Goal: Navigation & Orientation: Understand site structure

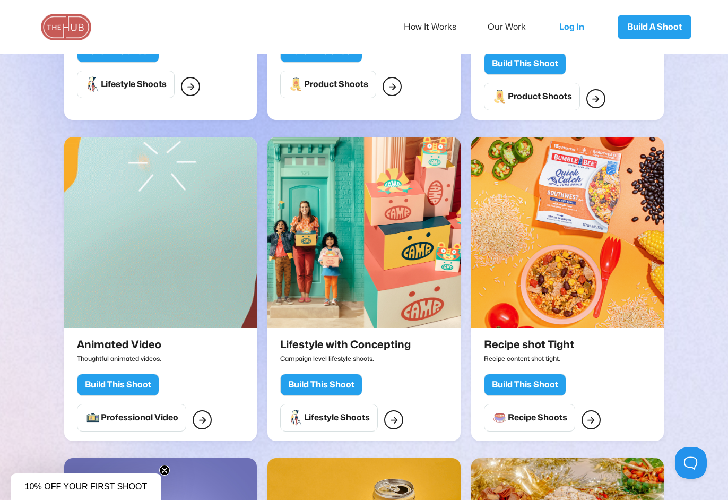
scroll to position [492, 0]
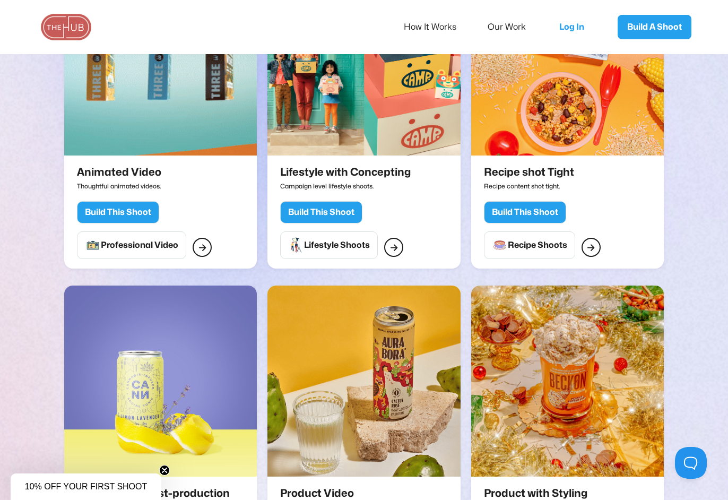
scroll to position [660, 0]
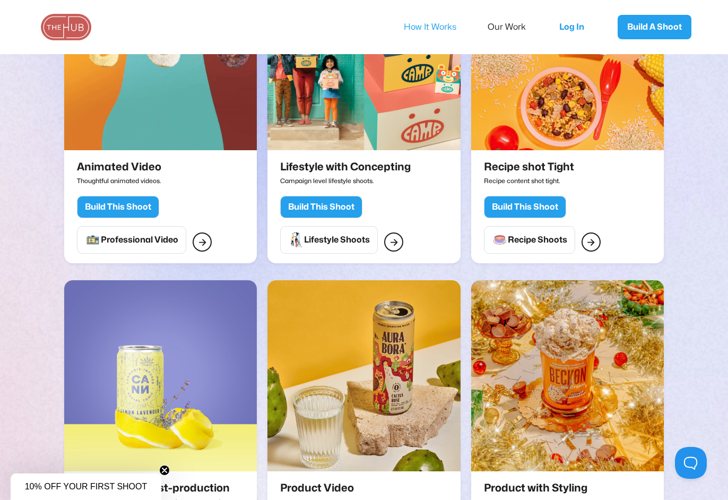
click at [426, 25] on link "How It Works" at bounding box center [437, 27] width 67 height 22
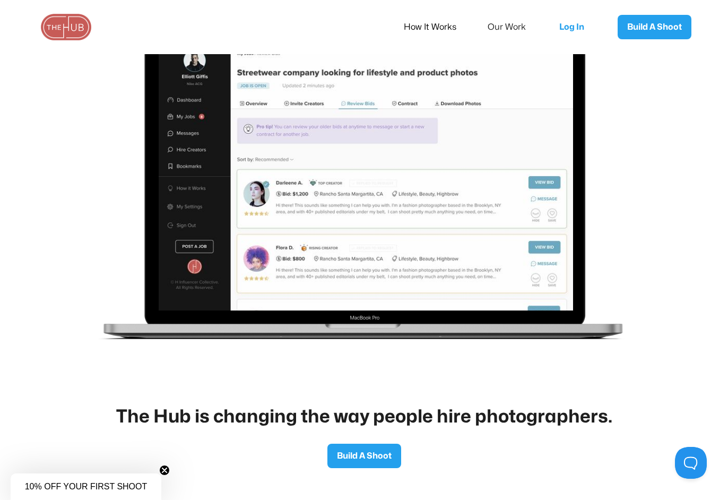
scroll to position [1825, 0]
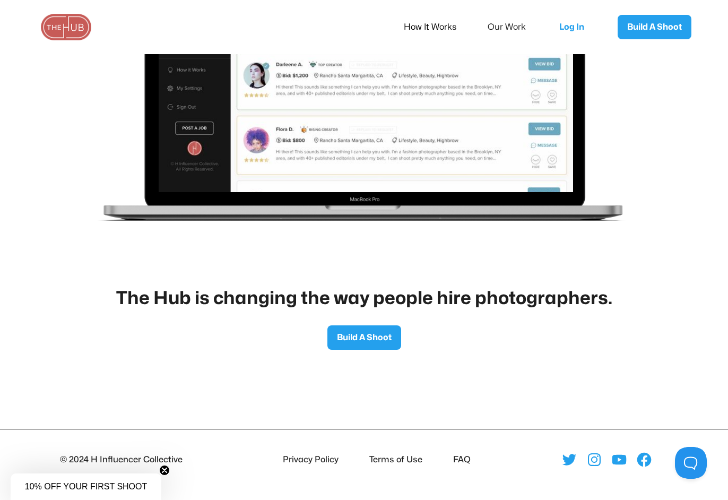
click at [56, 29] on img at bounding box center [66, 27] width 53 height 27
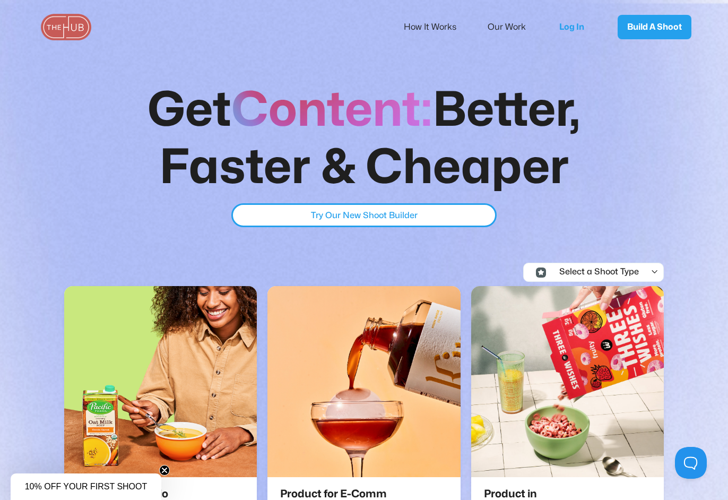
click at [67, 31] on img at bounding box center [66, 27] width 53 height 27
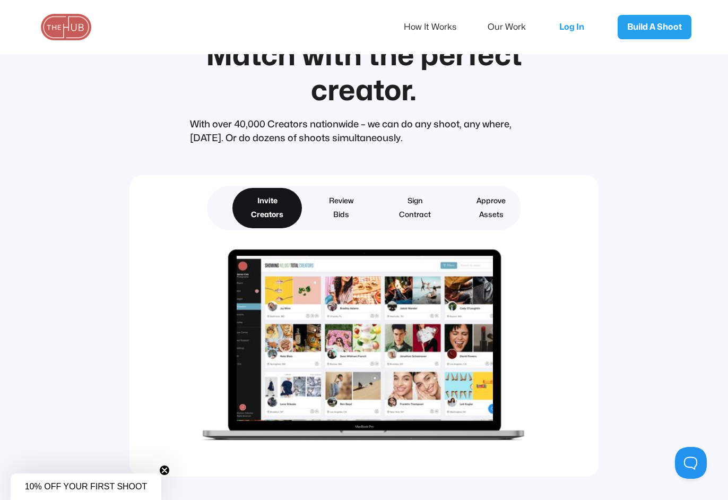
scroll to position [2477, 0]
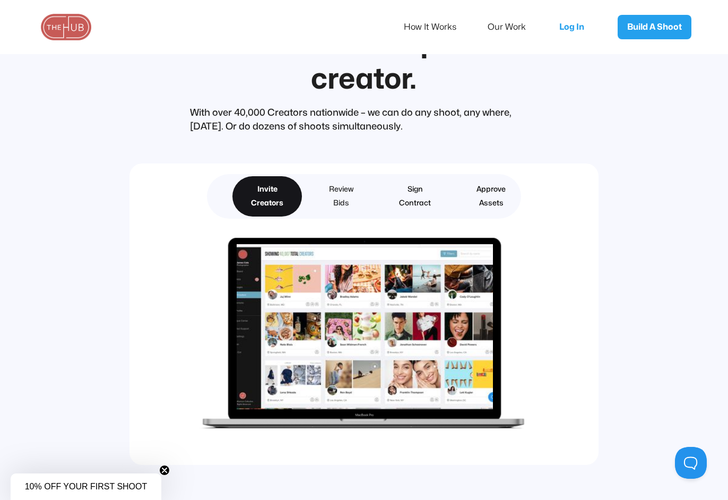
click at [343, 185] on div "Review Bids" at bounding box center [341, 196] width 24 height 28
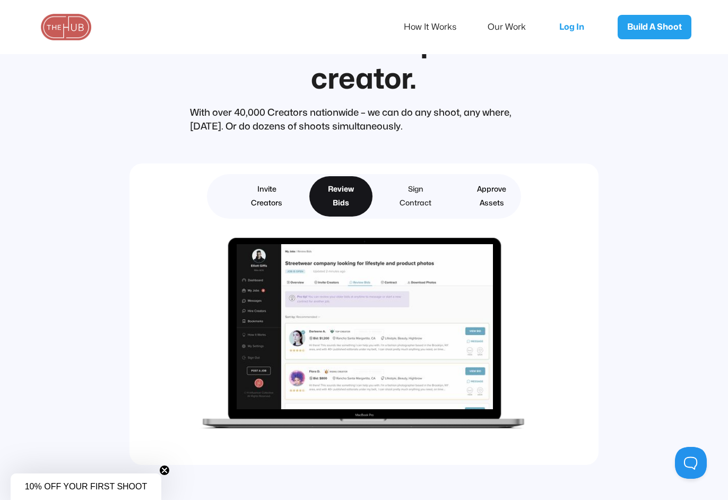
click at [425, 185] on div "Sign Contract" at bounding box center [415, 196] width 32 height 28
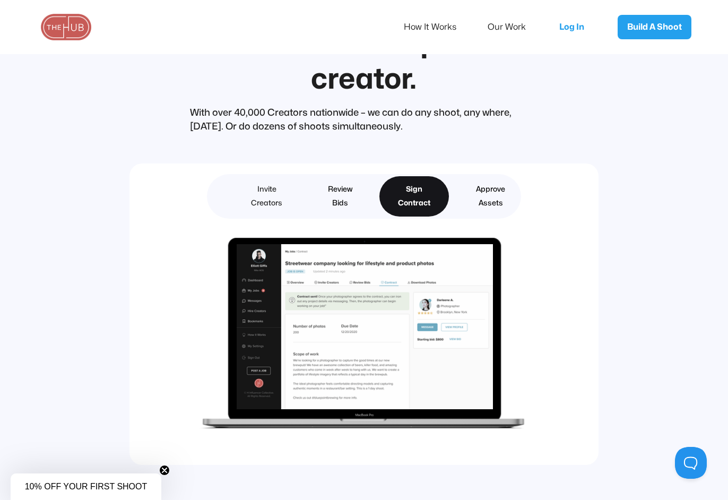
click at [261, 182] on div "Invite Creators" at bounding box center [266, 196] width 31 height 28
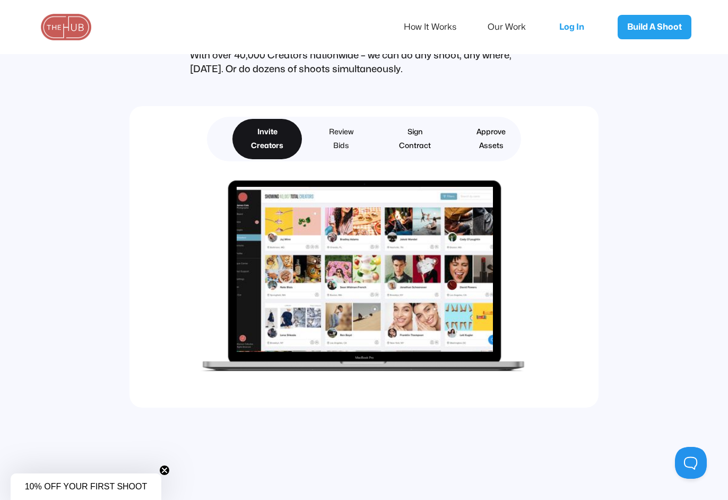
scroll to position [2552, 0]
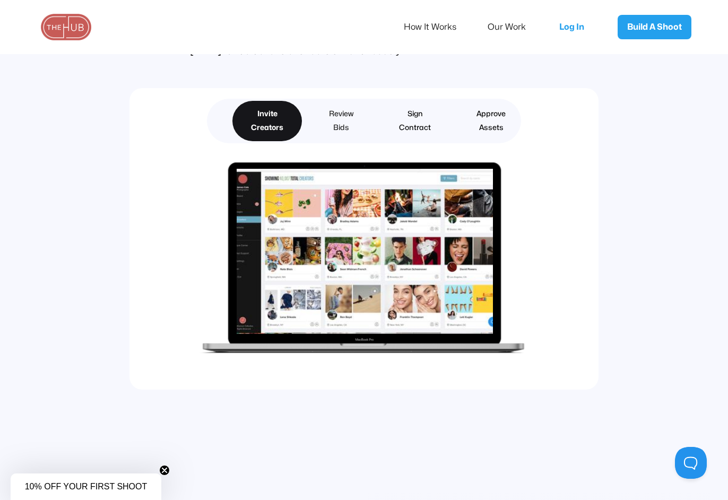
click at [351, 113] on div "Review Bids" at bounding box center [341, 121] width 24 height 28
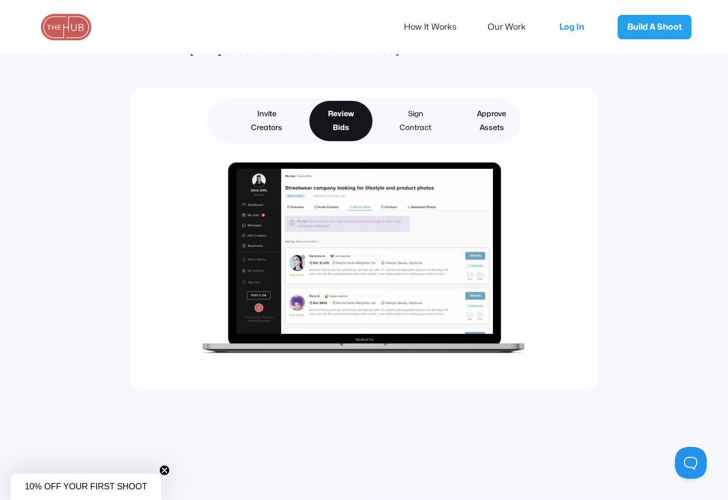
click at [414, 109] on div "Sign Contract" at bounding box center [415, 121] width 32 height 28
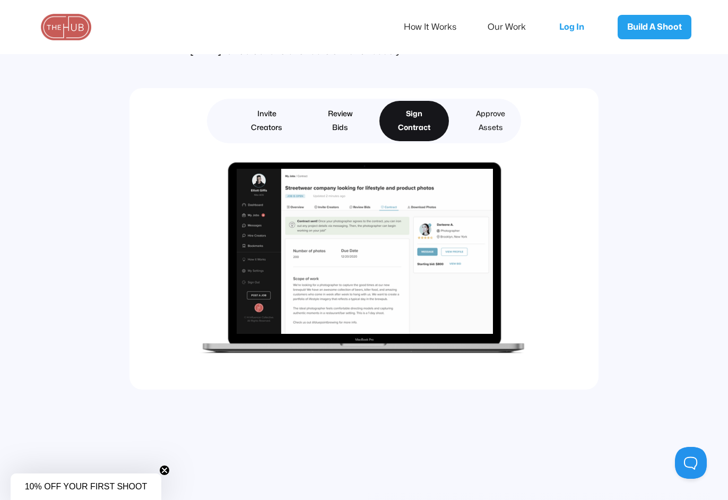
click at [485, 114] on div "Approve Assets" at bounding box center [490, 121] width 29 height 28
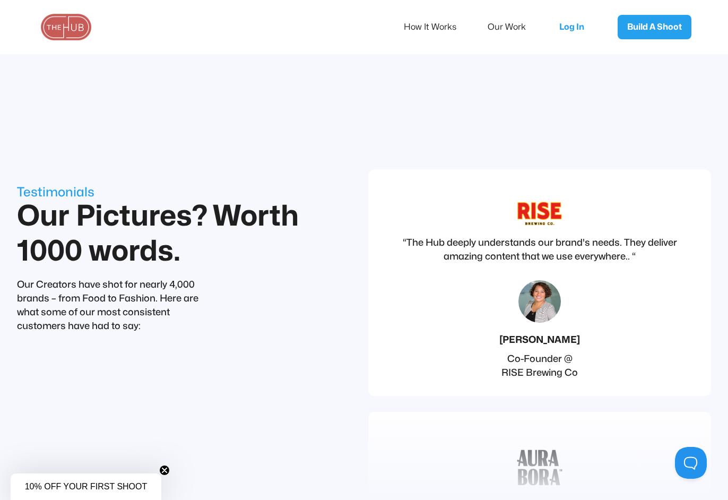
scroll to position [3014, 0]
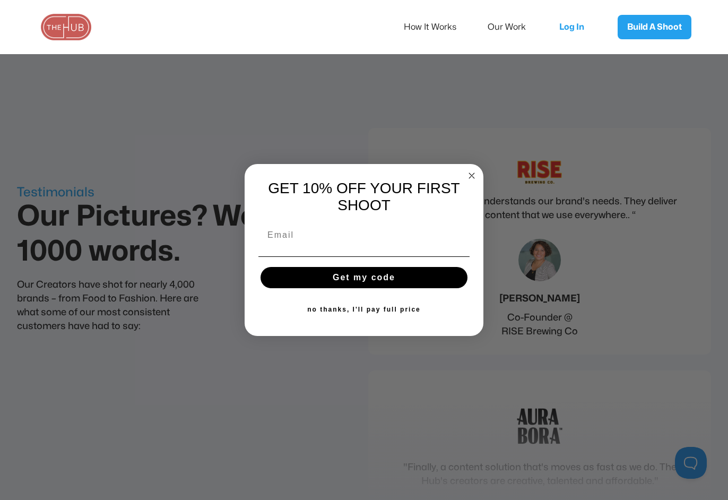
click at [473, 175] on circle "Close dialog" at bounding box center [472, 175] width 12 height 12
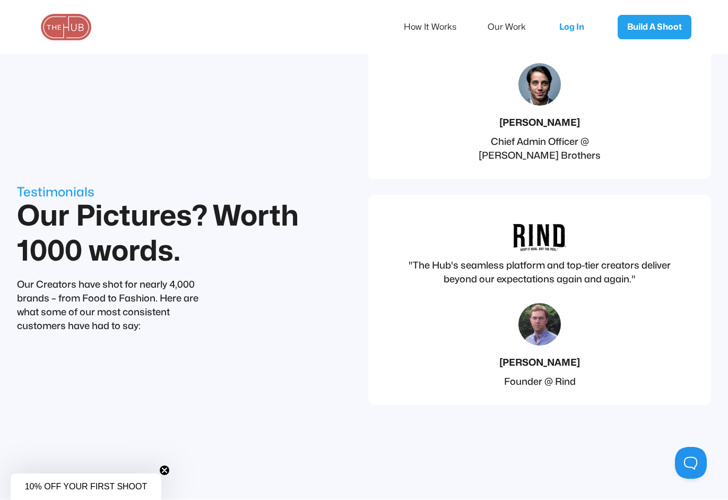
scroll to position [3783, 0]
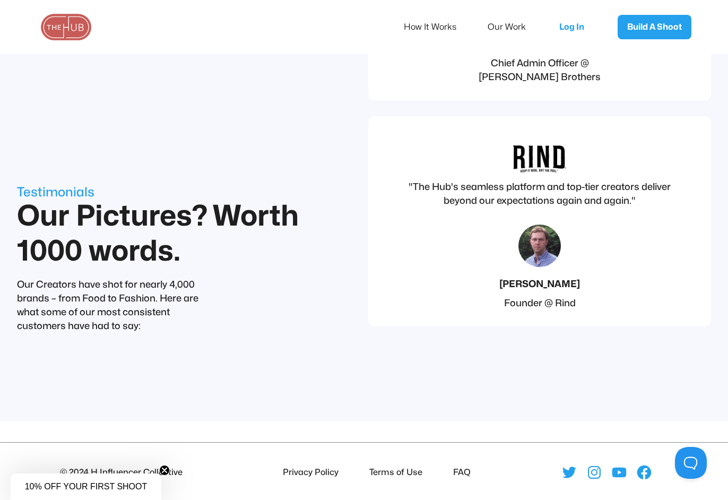
click at [167, 471] on circle "Close teaser" at bounding box center [165, 470] width 10 height 10
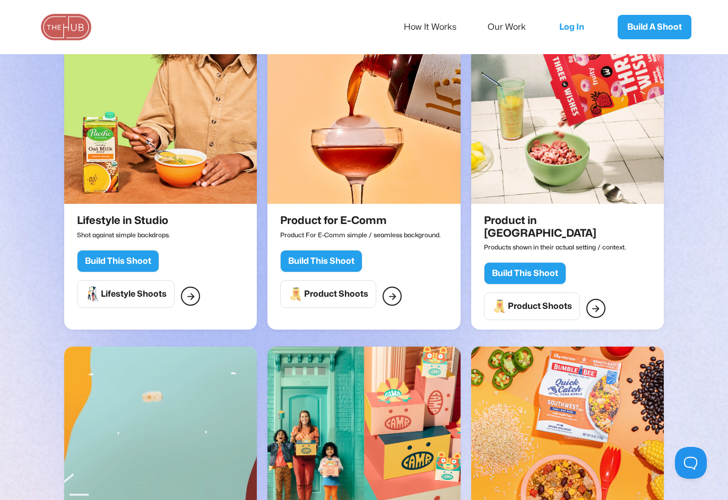
scroll to position [0, 0]
